Goal: Information Seeking & Learning: Find contact information

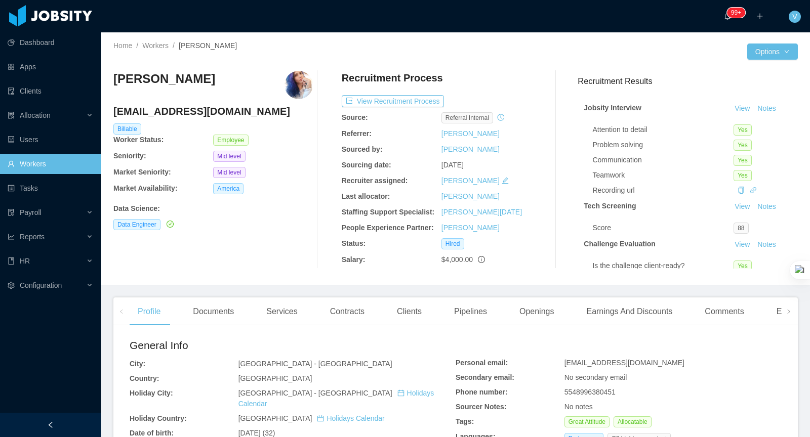
click at [43, 162] on link "Workers" at bounding box center [51, 164] width 86 height 20
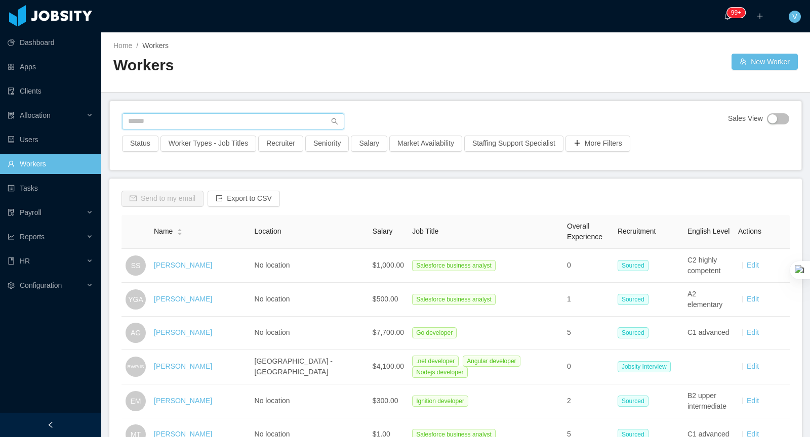
click at [232, 121] on input "text" at bounding box center [233, 121] width 222 height 16
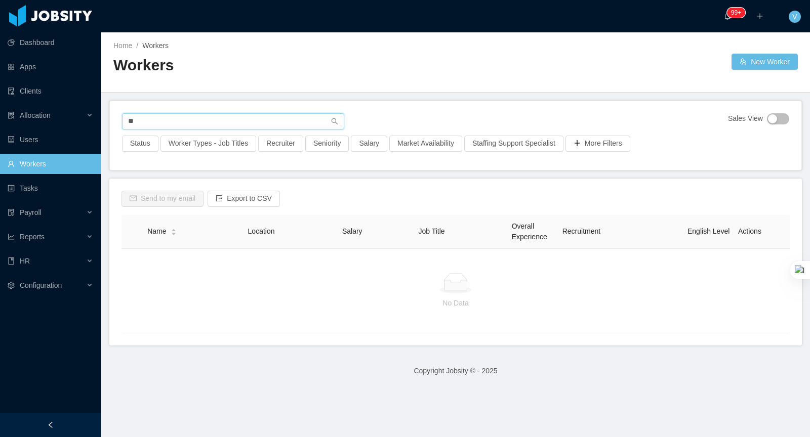
type input "*"
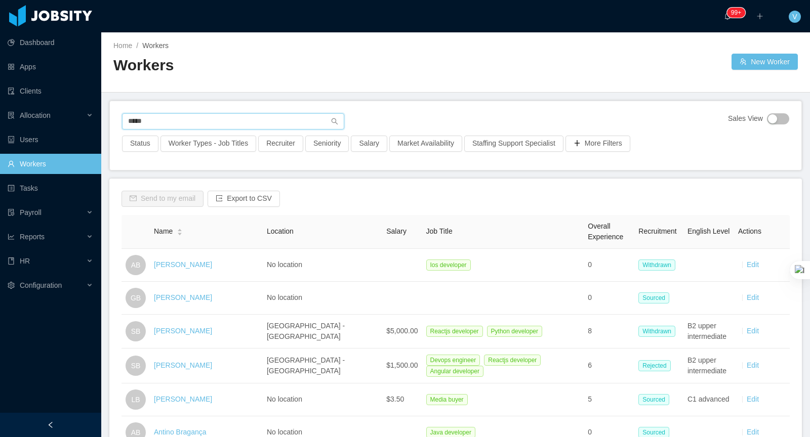
click at [126, 118] on input "*****" at bounding box center [233, 121] width 222 height 16
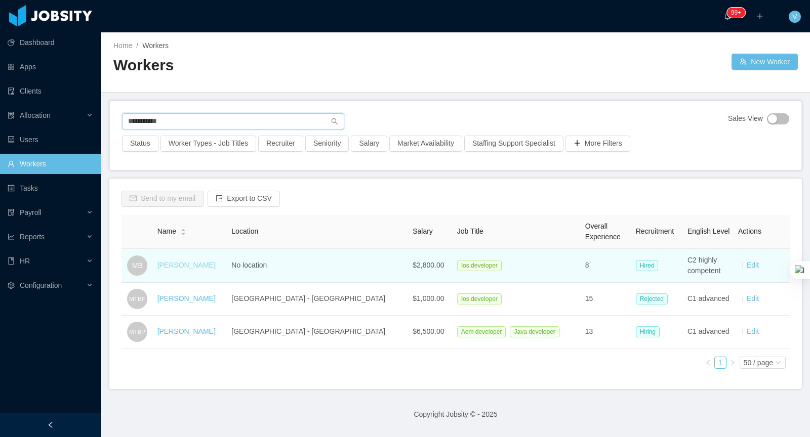
type input "**********"
click at [190, 262] on link "Marco Braga" at bounding box center [186, 265] width 58 height 8
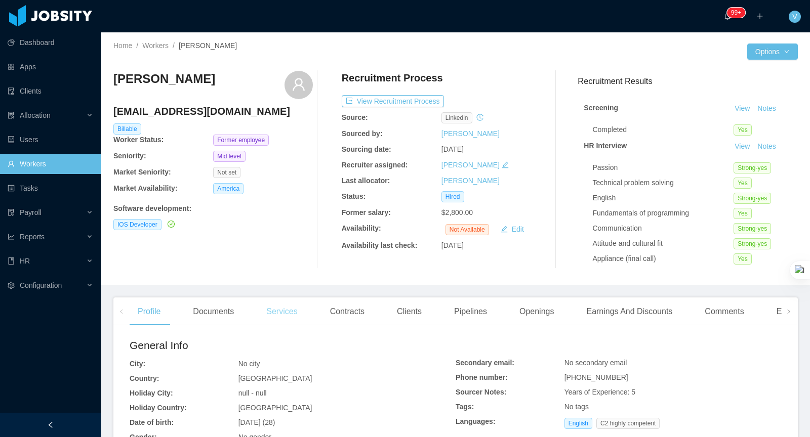
click at [278, 315] on div "Services" at bounding box center [281, 312] width 47 height 28
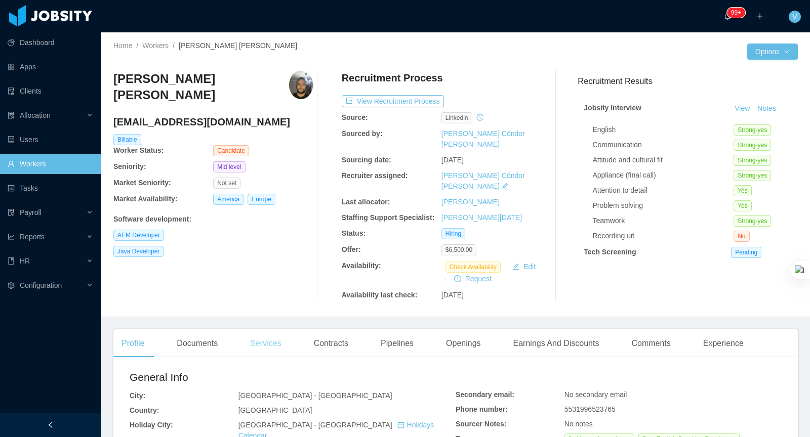
click at [285, 330] on div "Services" at bounding box center [265, 344] width 47 height 28
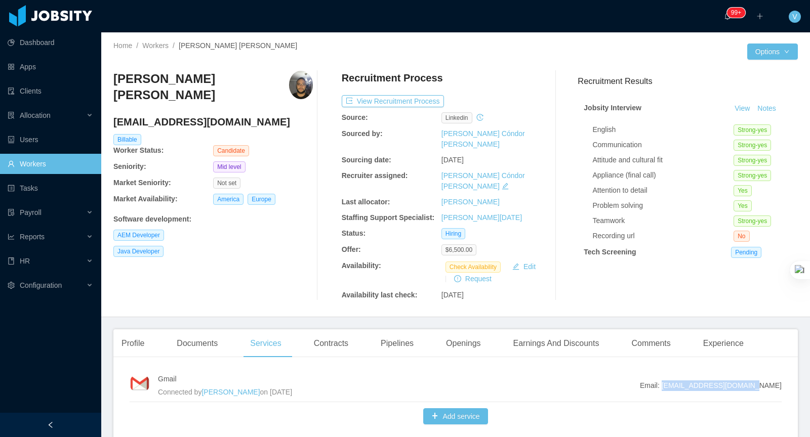
drag, startPoint x: 755, startPoint y: 362, endPoint x: 699, endPoint y: 364, distance: 56.7
click at [699, 366] on div "Gmail Connected by Merwin Ponce on Oct 8th, 2025 Email: marco.braga@jobsity.com…" at bounding box center [455, 407] width 684 height 82
copy span "marco.braga@jobsity.com"
